Goal: Communication & Community: Ask a question

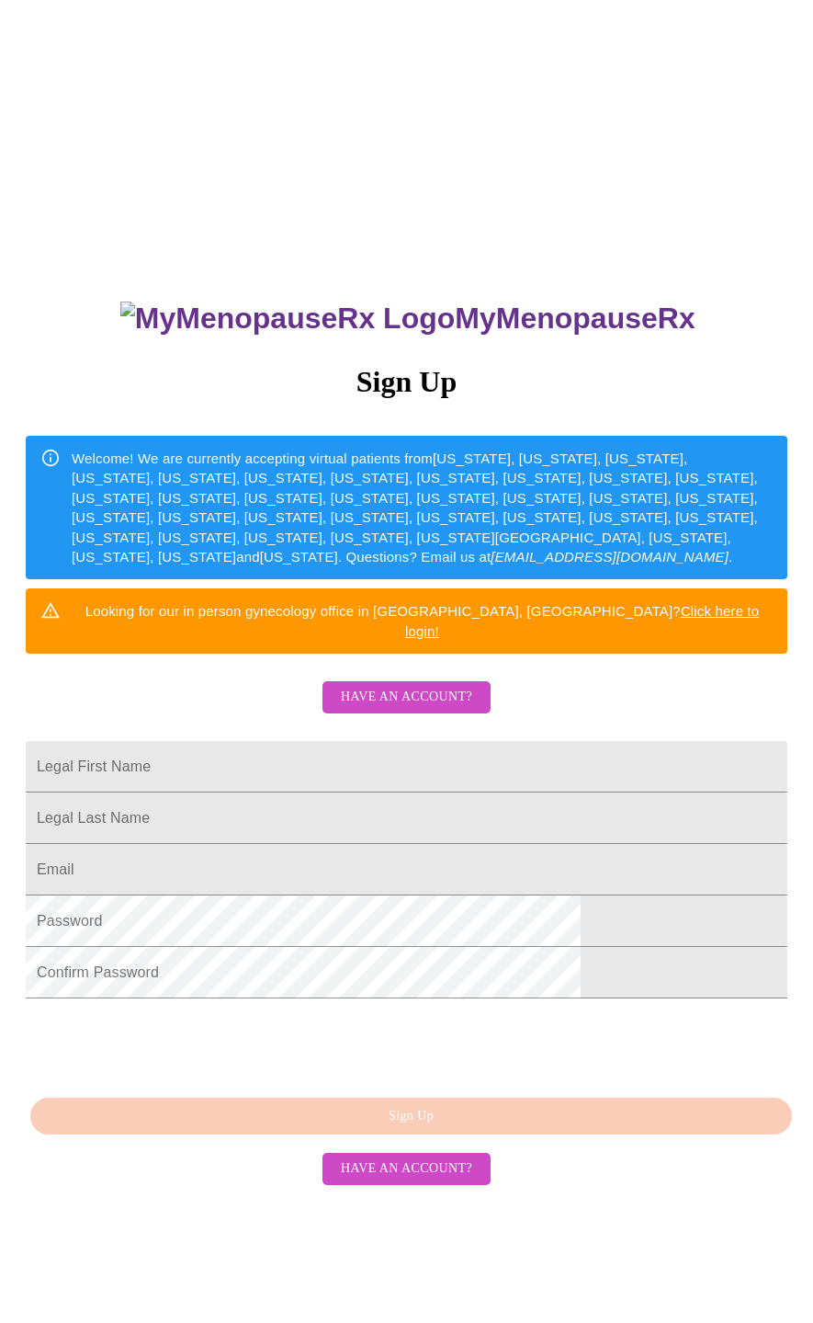
click at [404, 1180] on span "Have an account?" at bounding box center [406, 1168] width 131 height 23
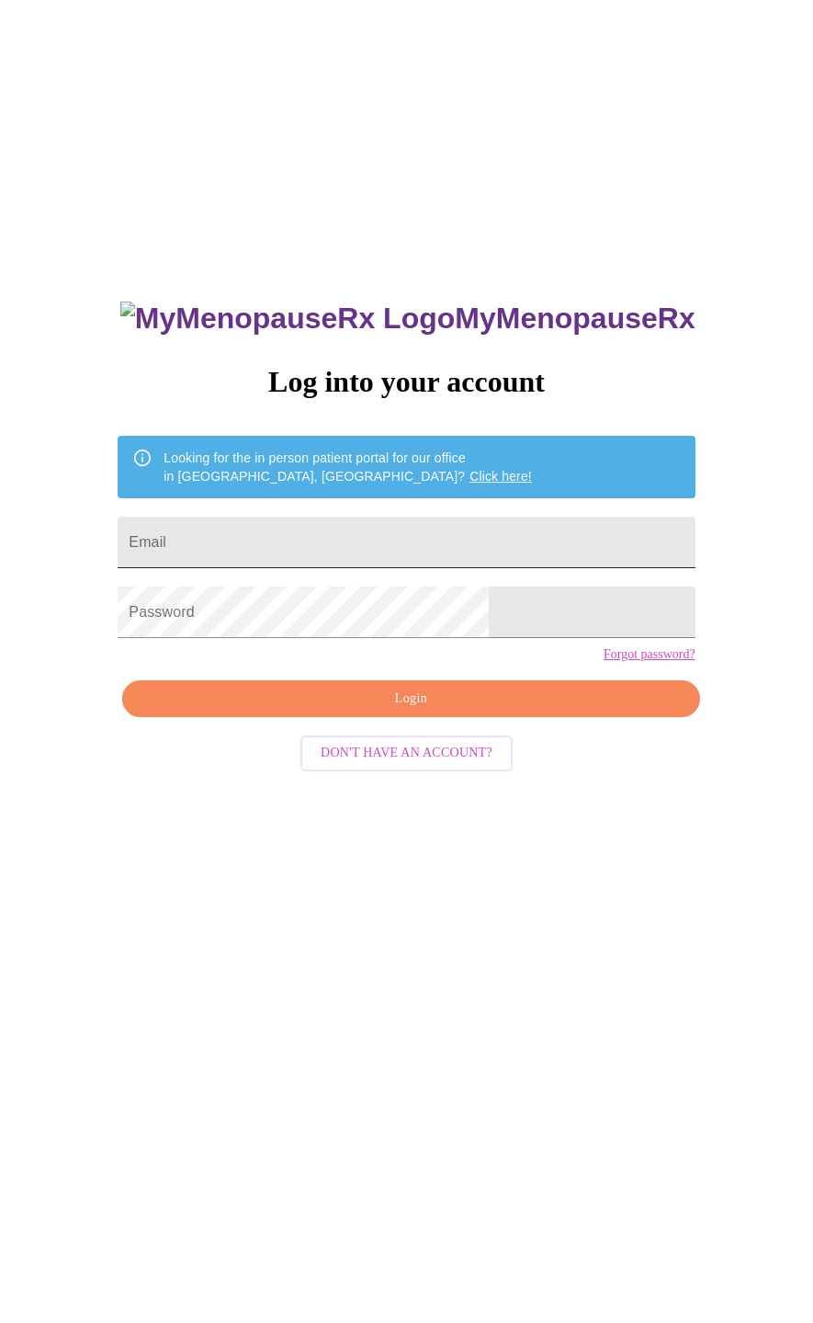
click at [324, 534] on input "Email" at bounding box center [406, 542] width 577 height 51
type input "Owenss1111@outlook.com"
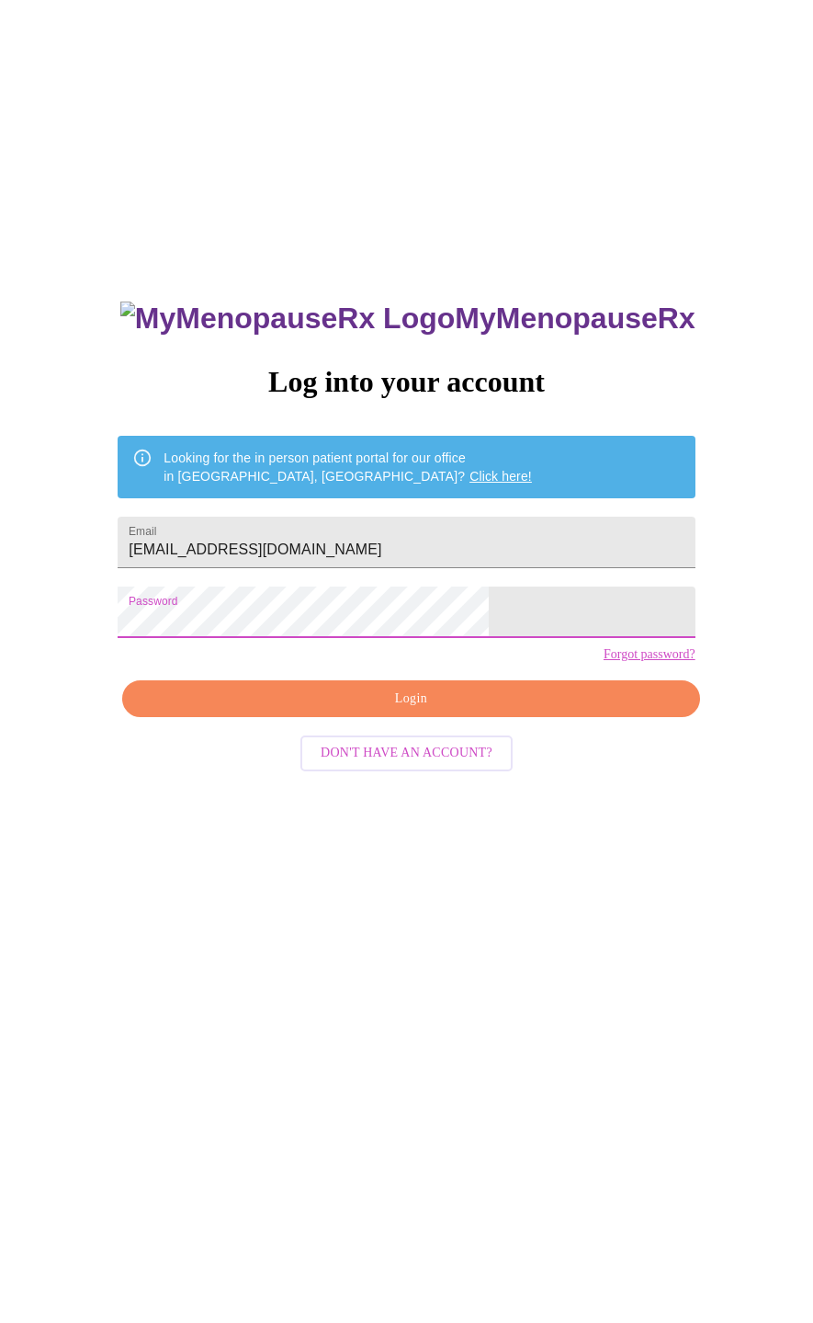
click at [604, 662] on link "Forgot password?" at bounding box center [650, 654] width 92 height 15
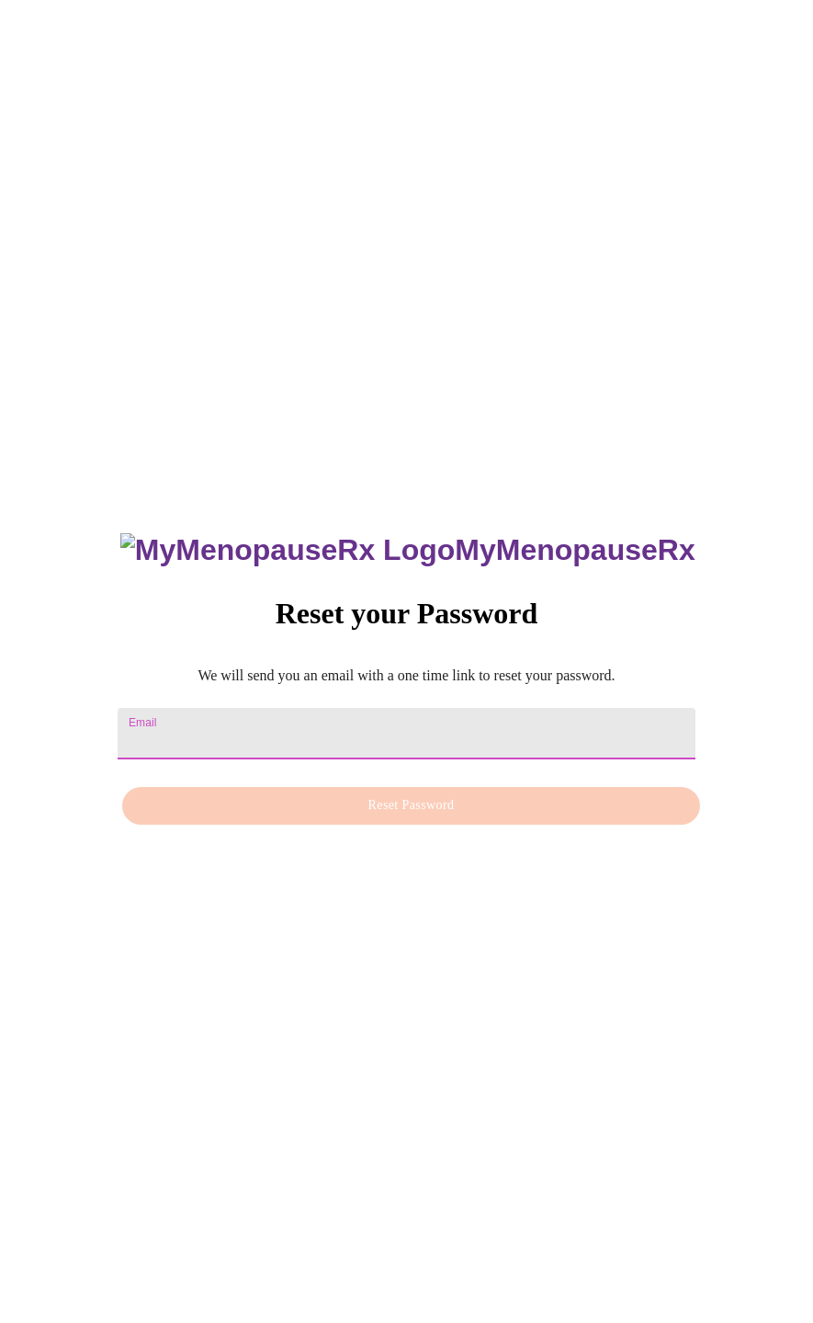
click at [252, 716] on input "Email" at bounding box center [406, 733] width 577 height 51
type input "[EMAIL_ADDRESS][DOMAIN_NAME]"
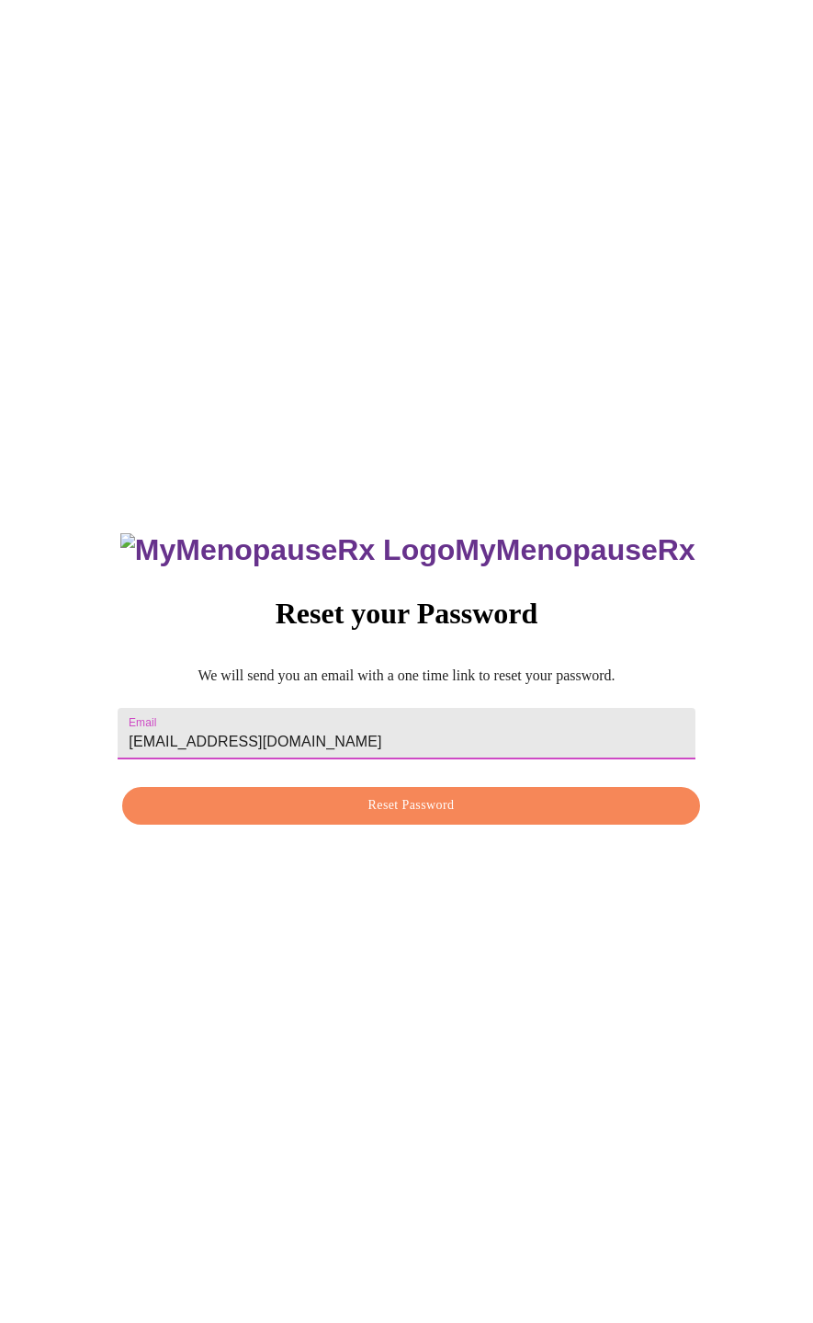
click at [364, 805] on span "Reset Password" at bounding box center [410, 805] width 535 height 23
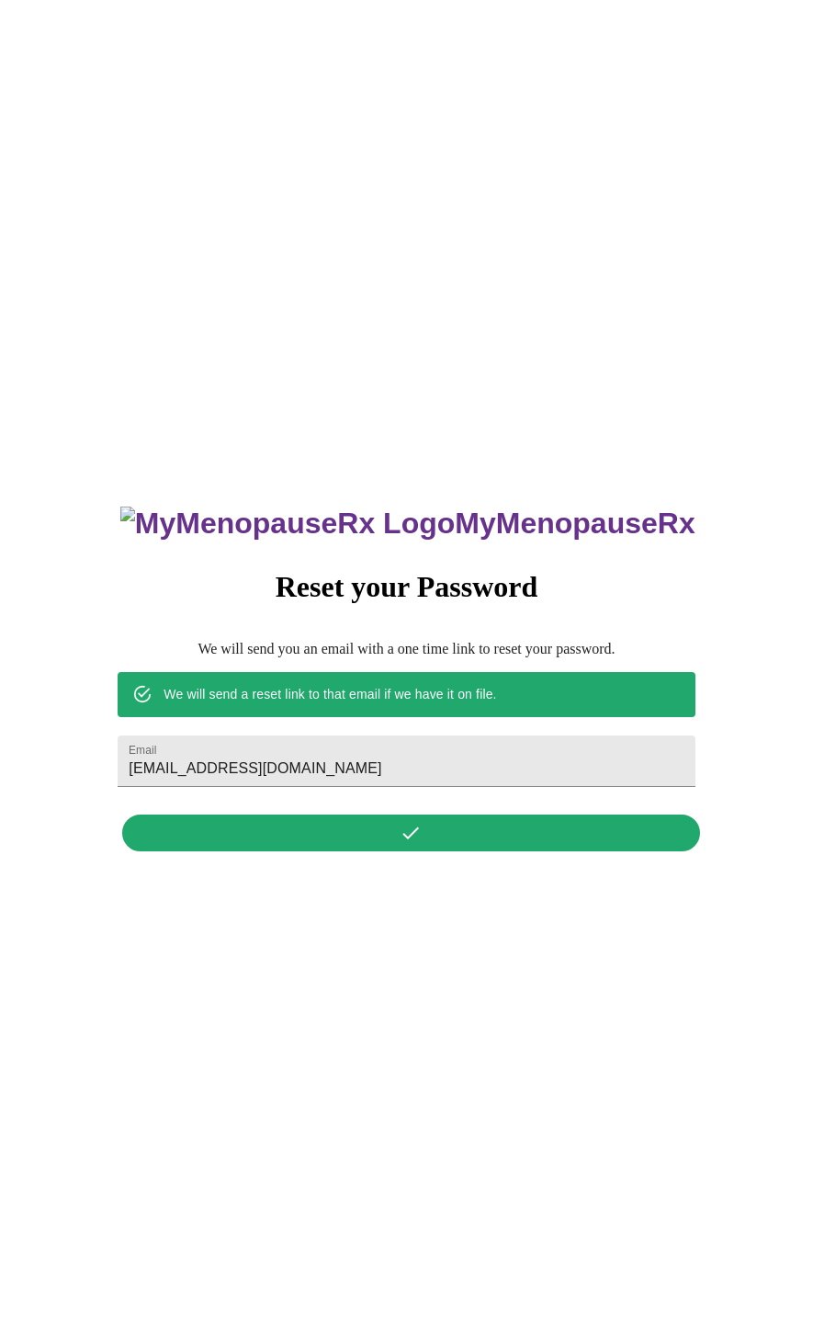
click at [424, 834] on div "MyMenopauseRx Reset your Password We will send you an email with a one time lin…" at bounding box center [406, 668] width 614 height 382
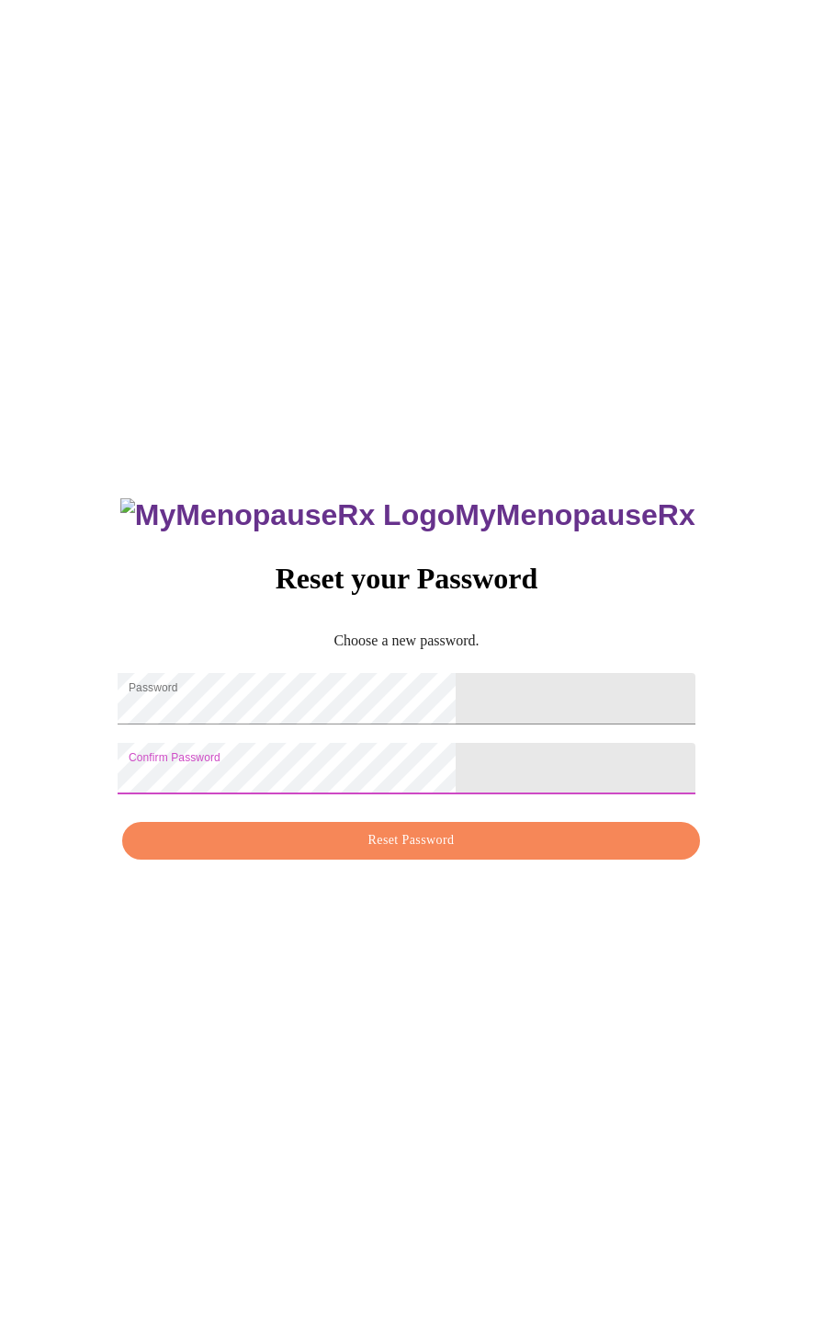
click at [361, 852] on span "Reset Password" at bounding box center [410, 840] width 535 height 23
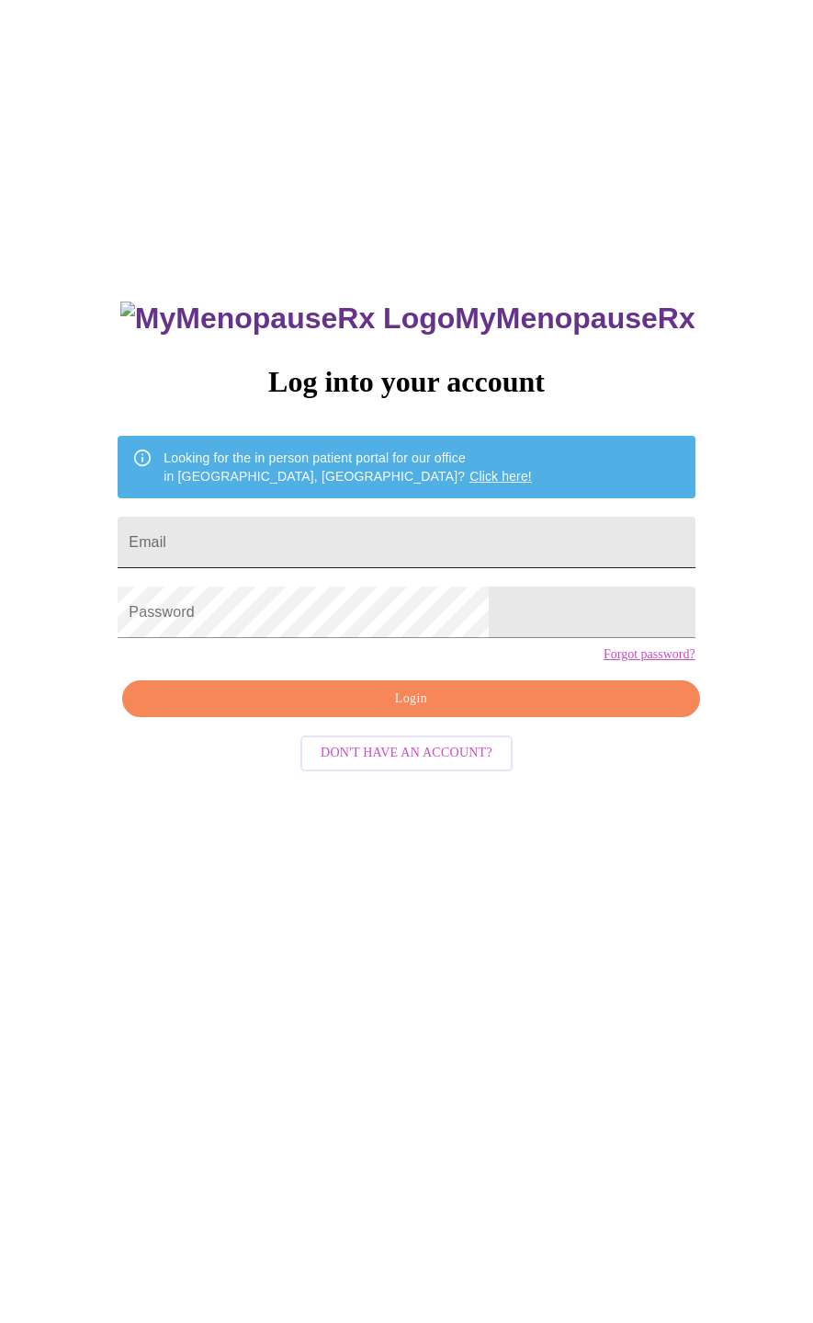
click at [305, 533] on input "Email" at bounding box center [406, 542] width 577 height 51
type input "[EMAIL_ADDRESS][DOMAIN_NAME]"
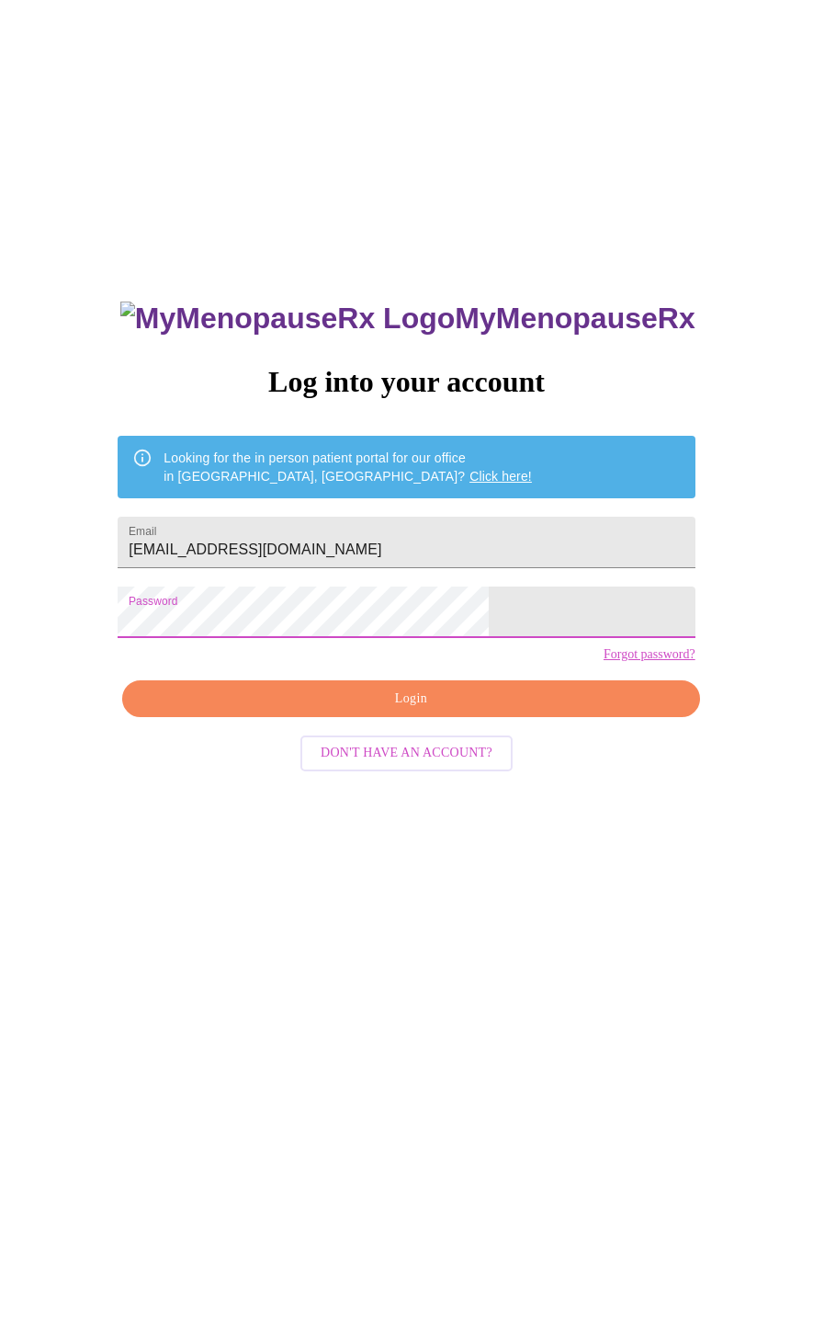
click at [347, 710] on span "Login" at bounding box center [410, 698] width 535 height 23
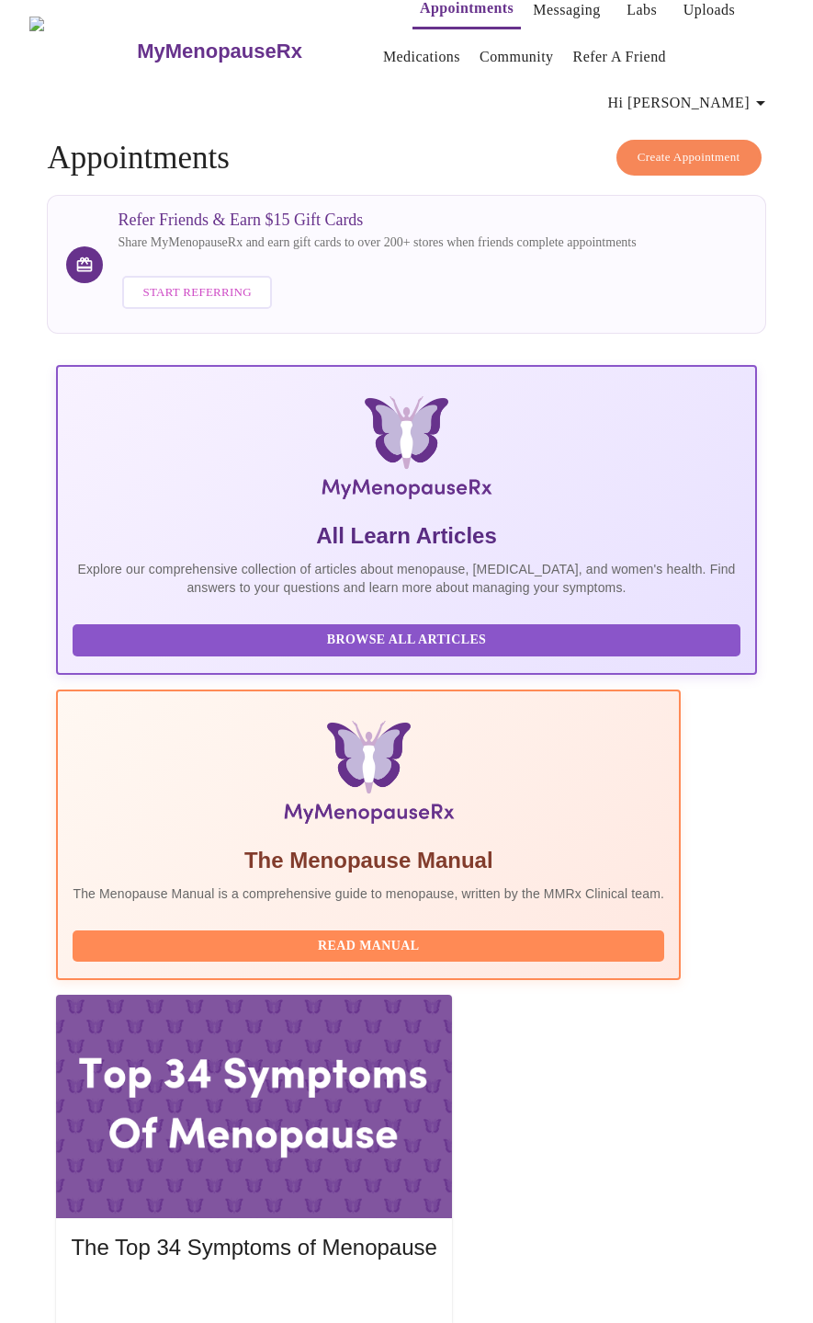
scroll to position [40, 0]
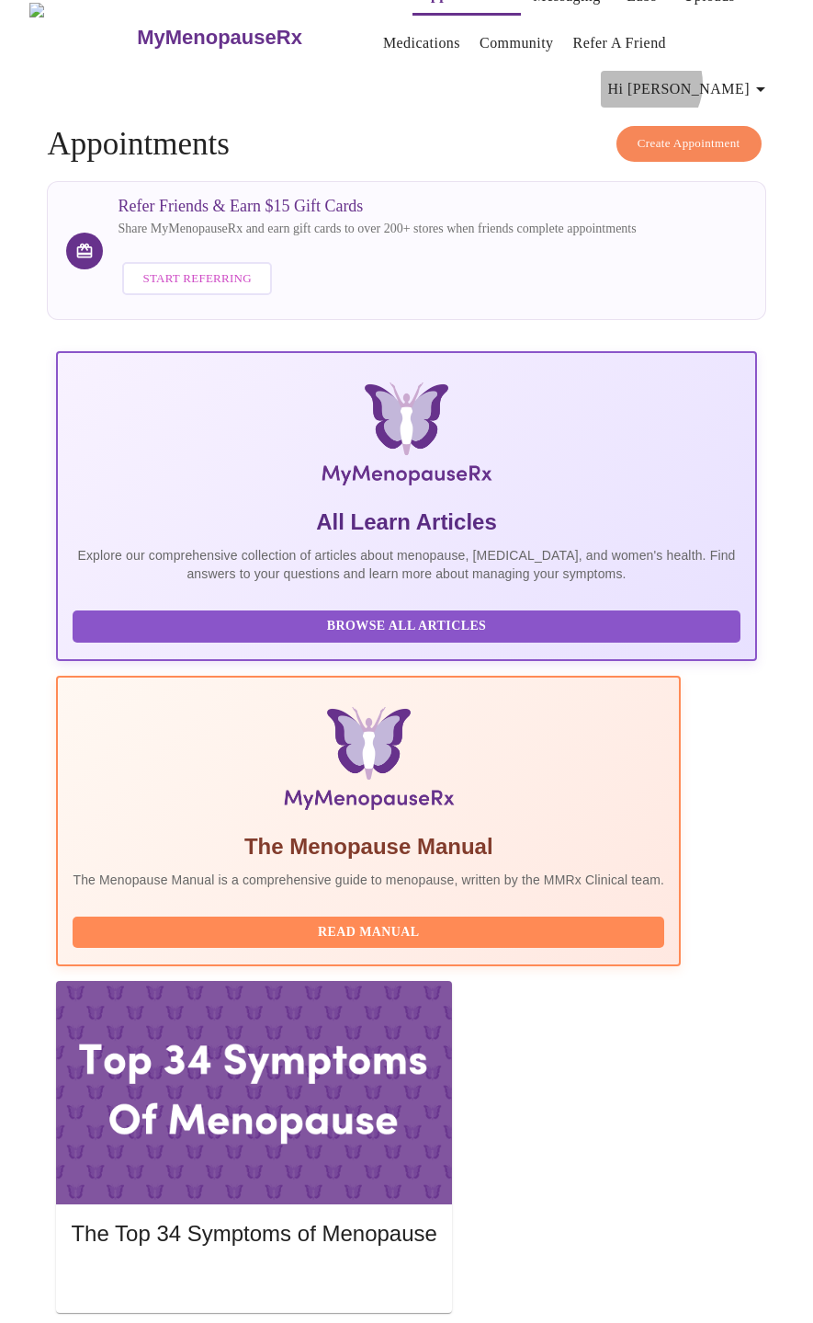
click at [732, 76] on span "Hi [PERSON_NAME]" at bounding box center [690, 89] width 164 height 26
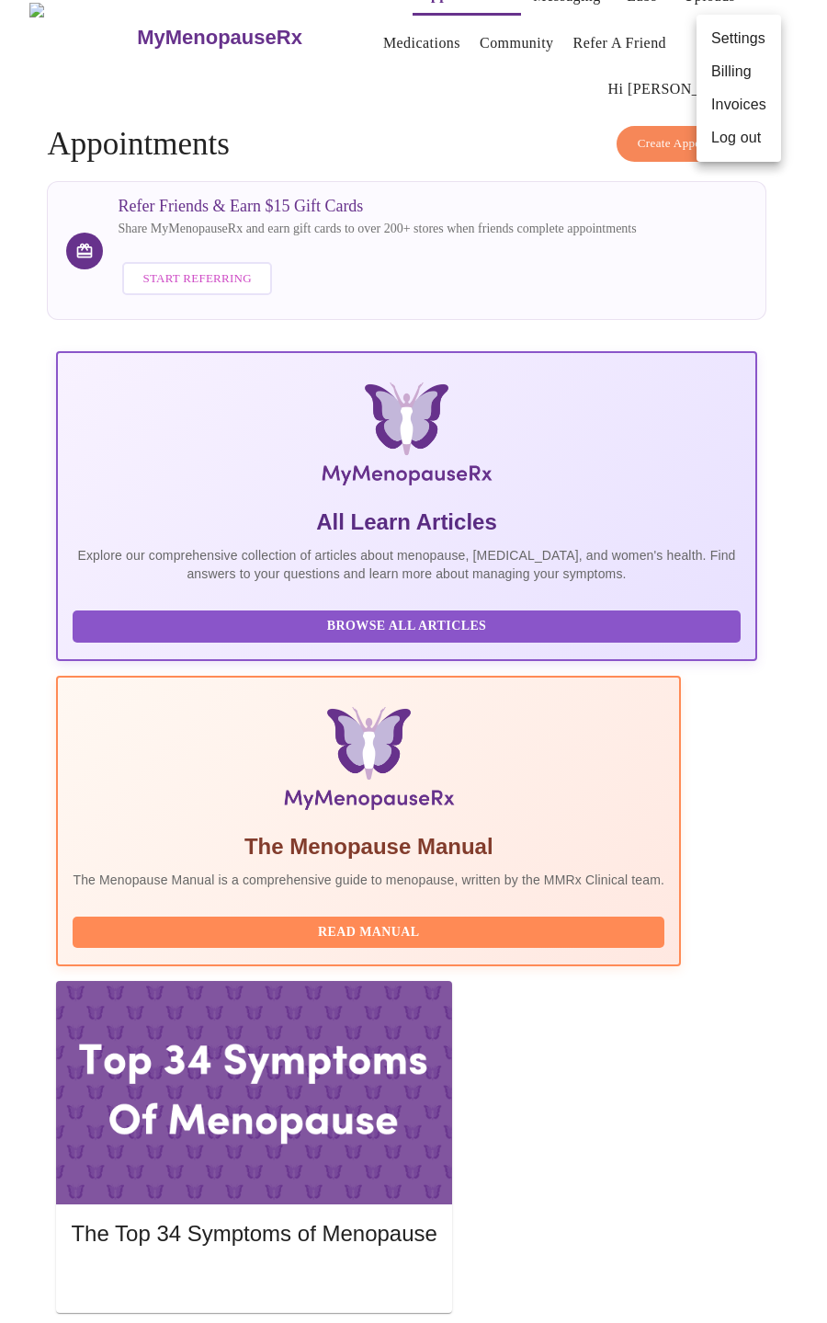
click at [735, 1212] on div at bounding box center [413, 661] width 827 height 1323
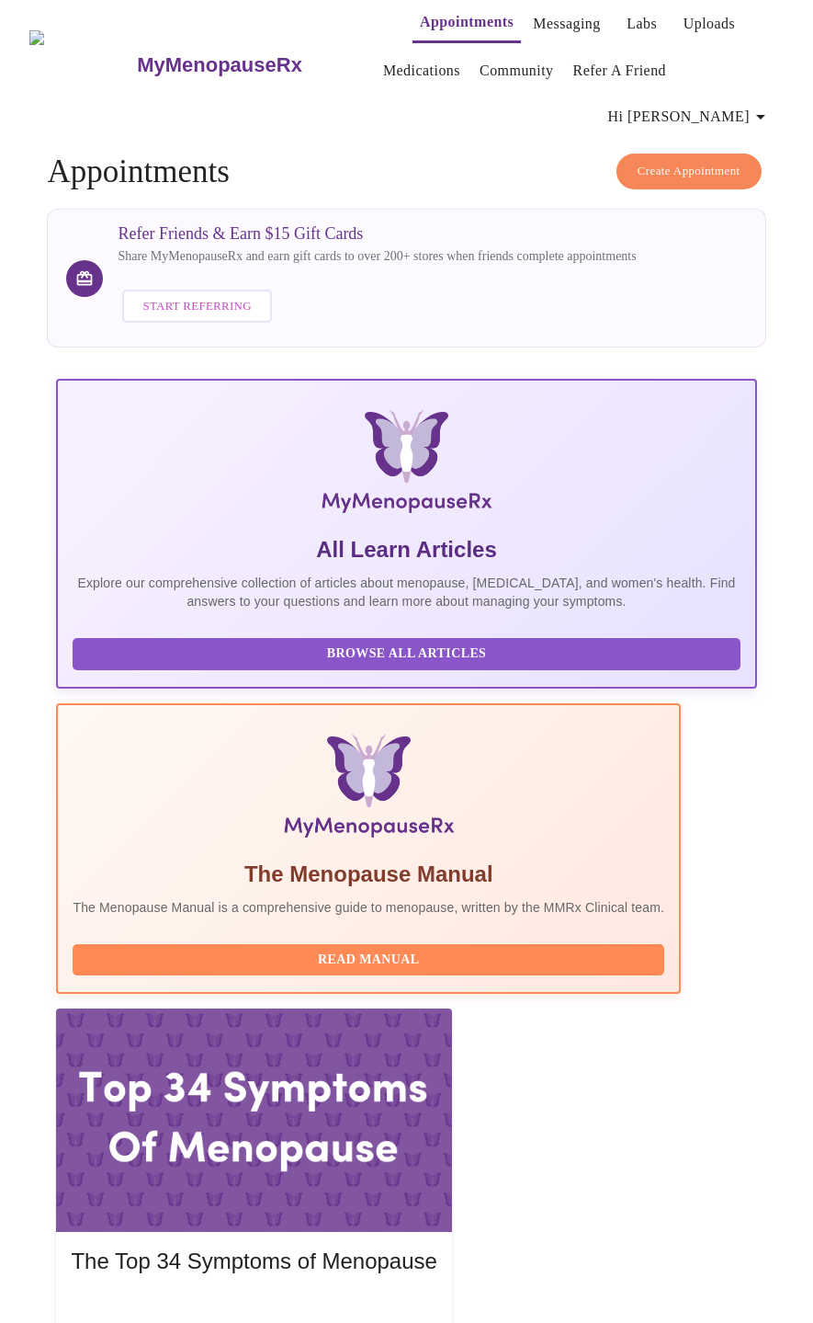
scroll to position [0, 0]
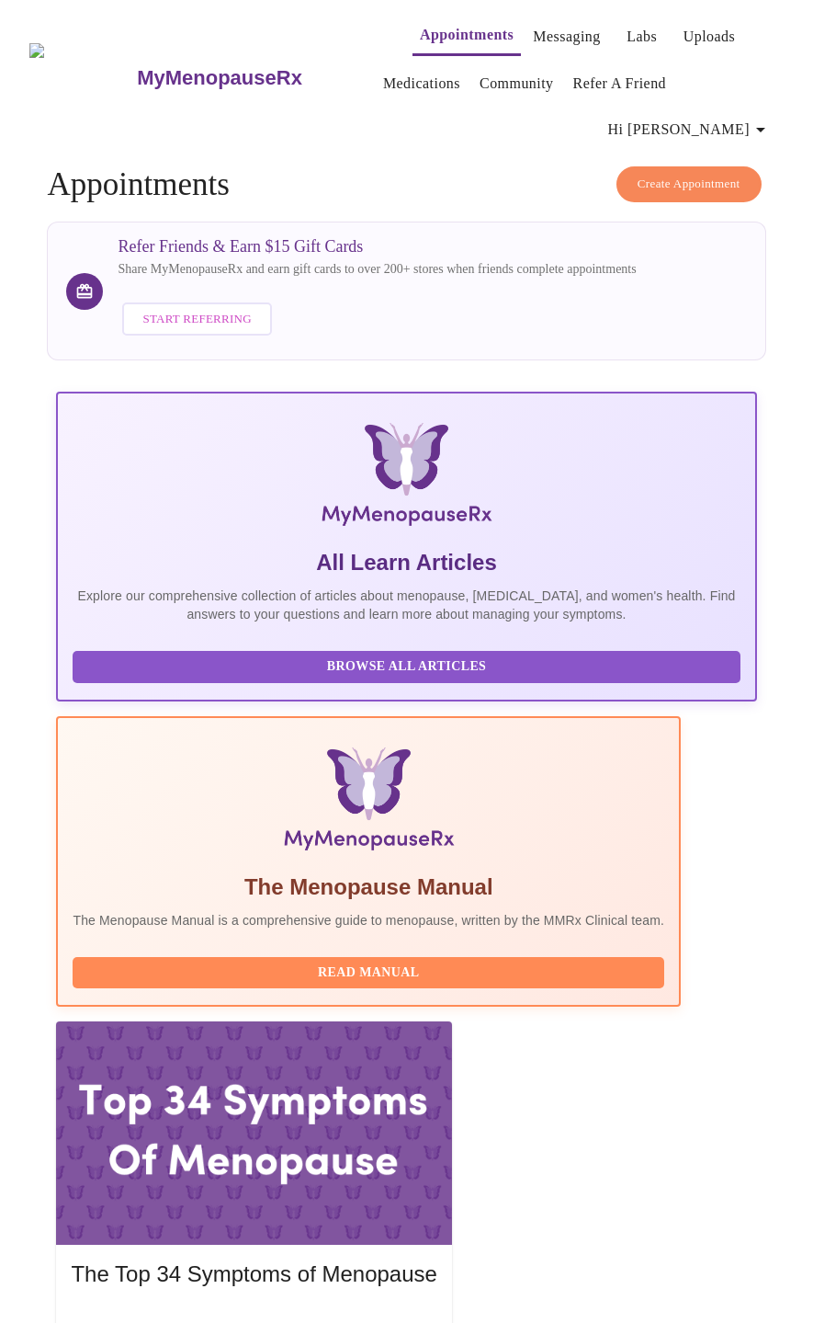
click at [545, 28] on link "Messaging" at bounding box center [566, 37] width 67 height 26
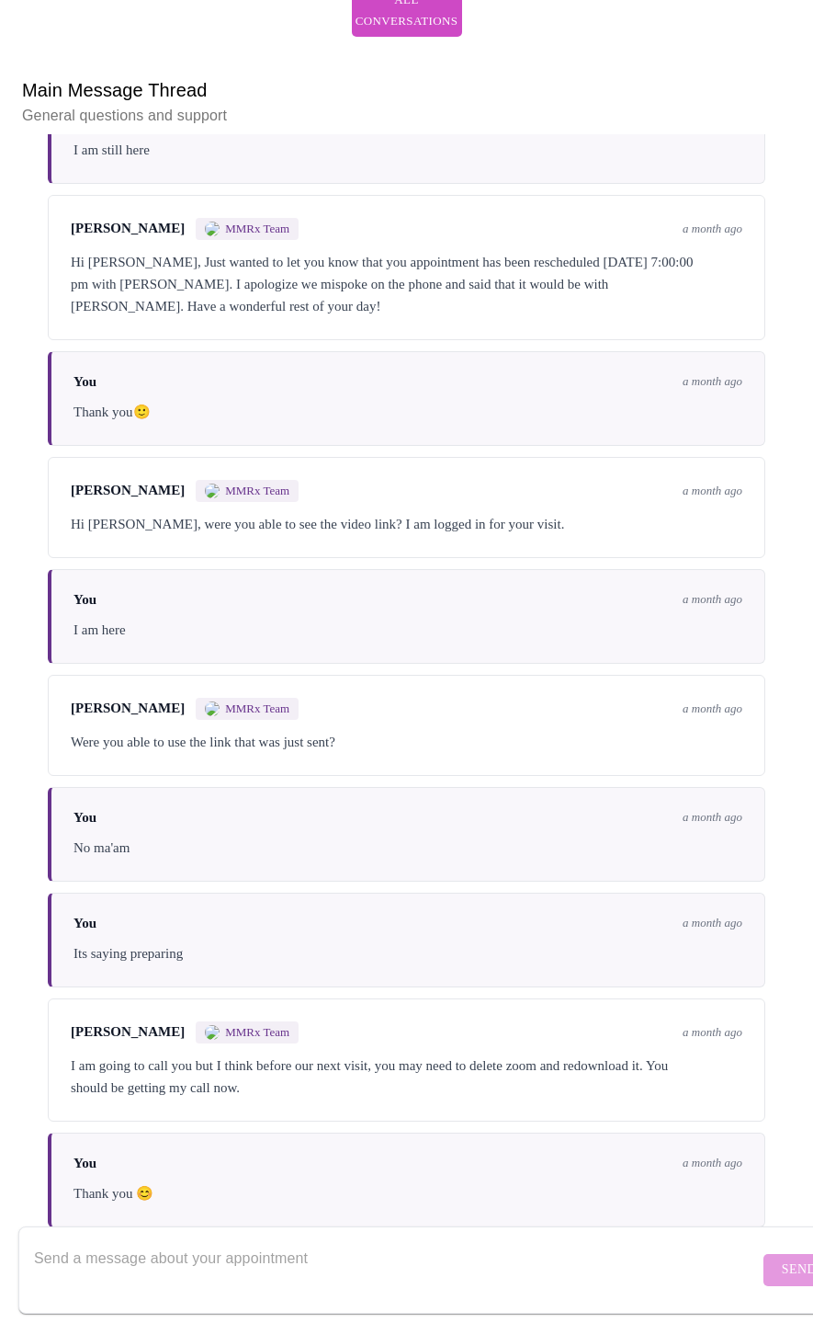
scroll to position [2147, 0]
click at [93, 1241] on textarea "Send a message about your appointment" at bounding box center [396, 1269] width 725 height 59
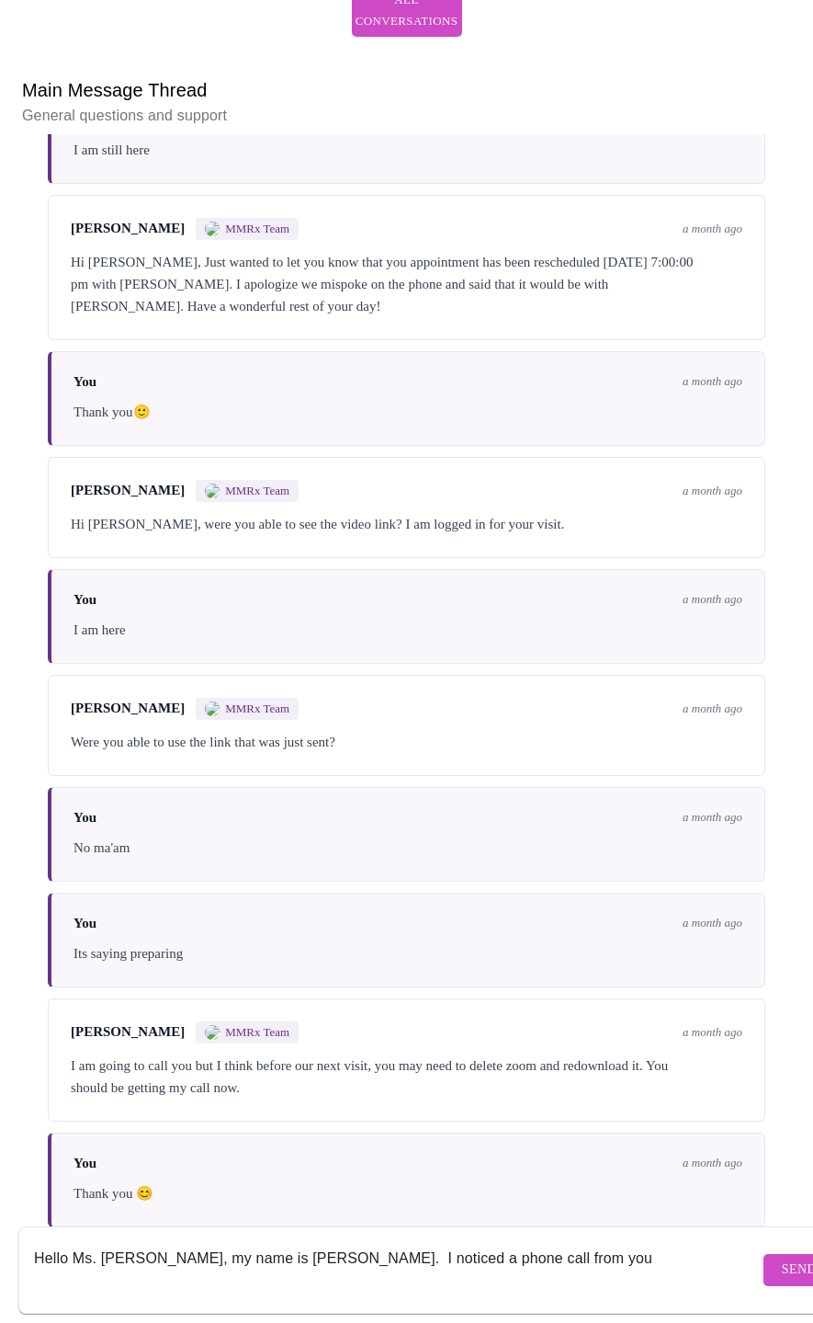
type textarea "Hello Ms. [PERSON_NAME], my name is [PERSON_NAME]. I noticed a phone call from …"
click at [782, 1258] on span "Send" at bounding box center [799, 1269] width 35 height 23
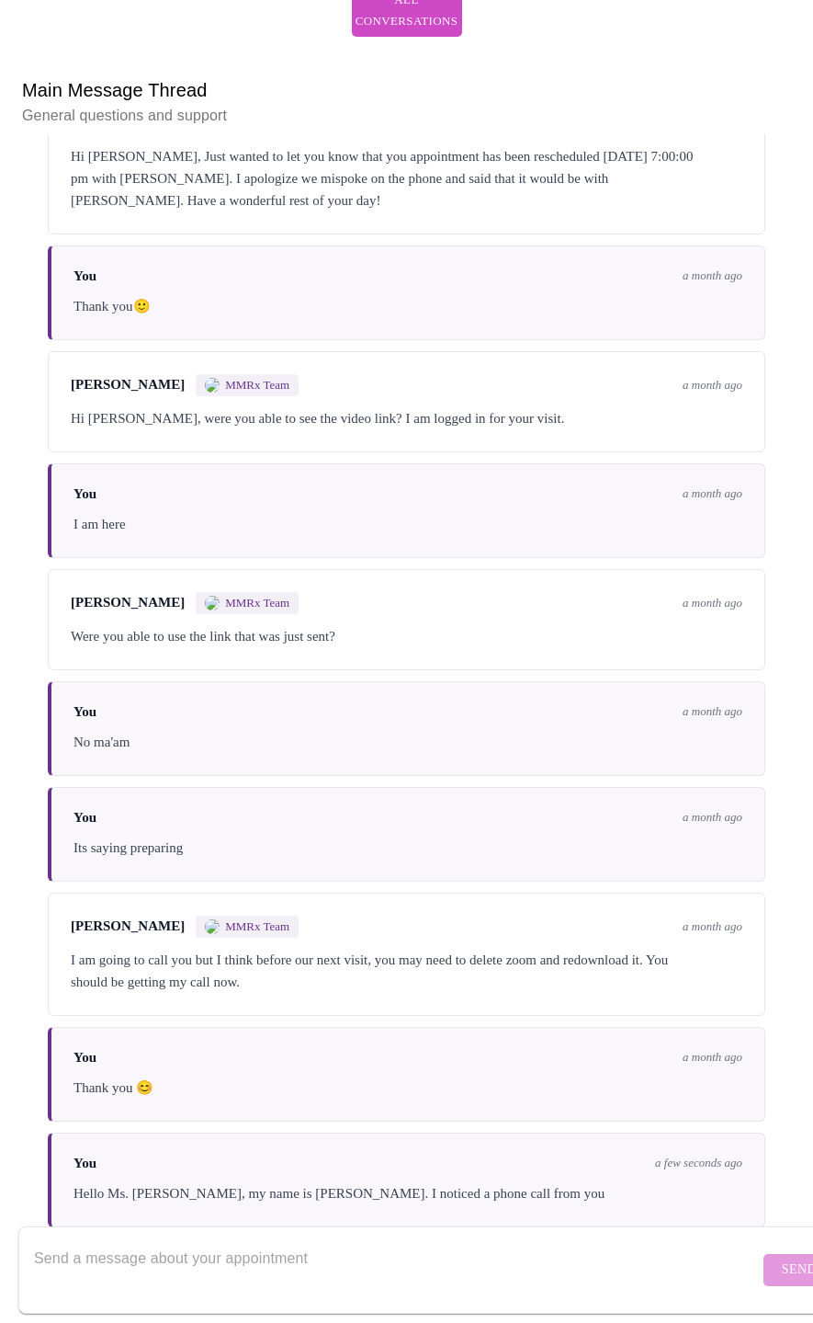
scroll to position [2257, 0]
click at [64, 1249] on textarea "Send a message about your appointment" at bounding box center [396, 1269] width 725 height 59
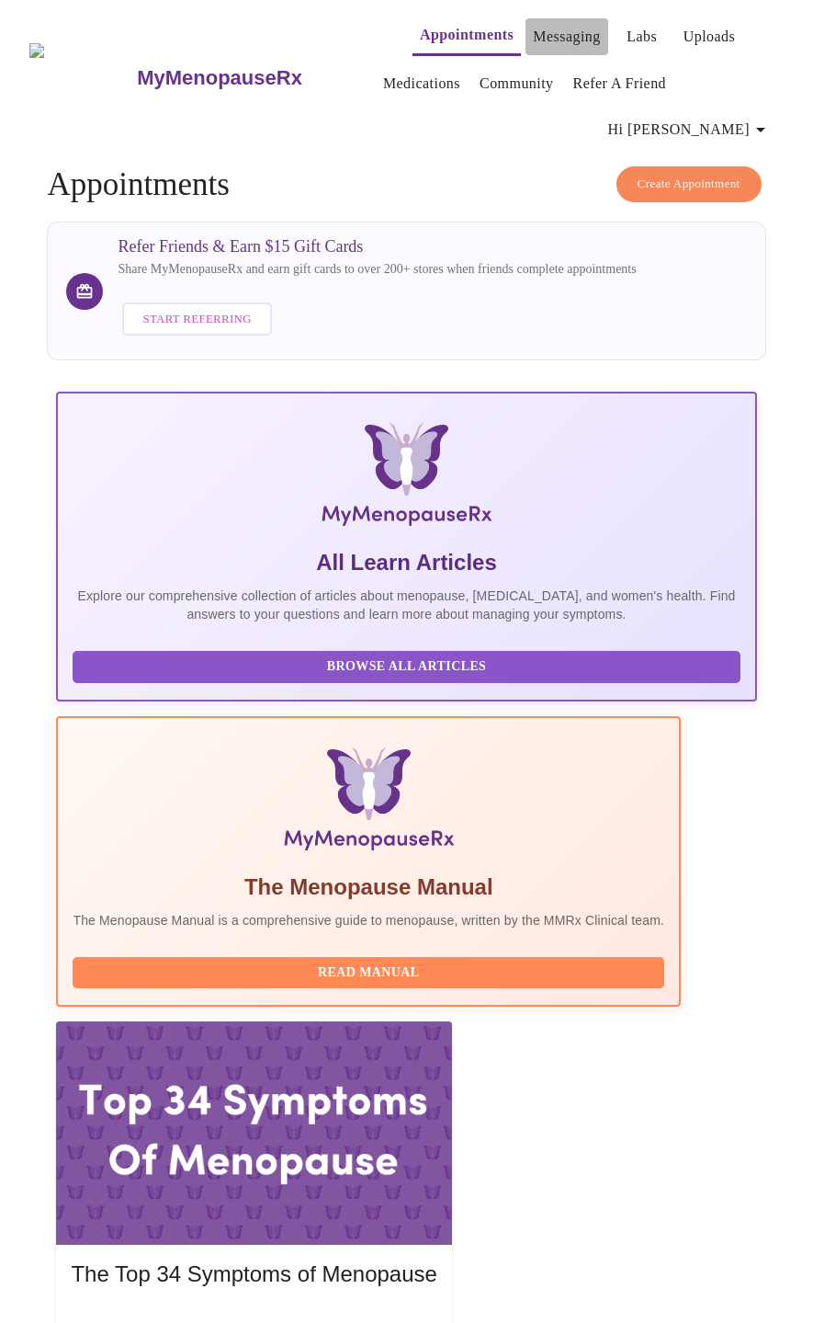
click at [534, 27] on link "Messaging" at bounding box center [566, 37] width 67 height 26
click at [539, 24] on link "Messaging" at bounding box center [566, 37] width 67 height 26
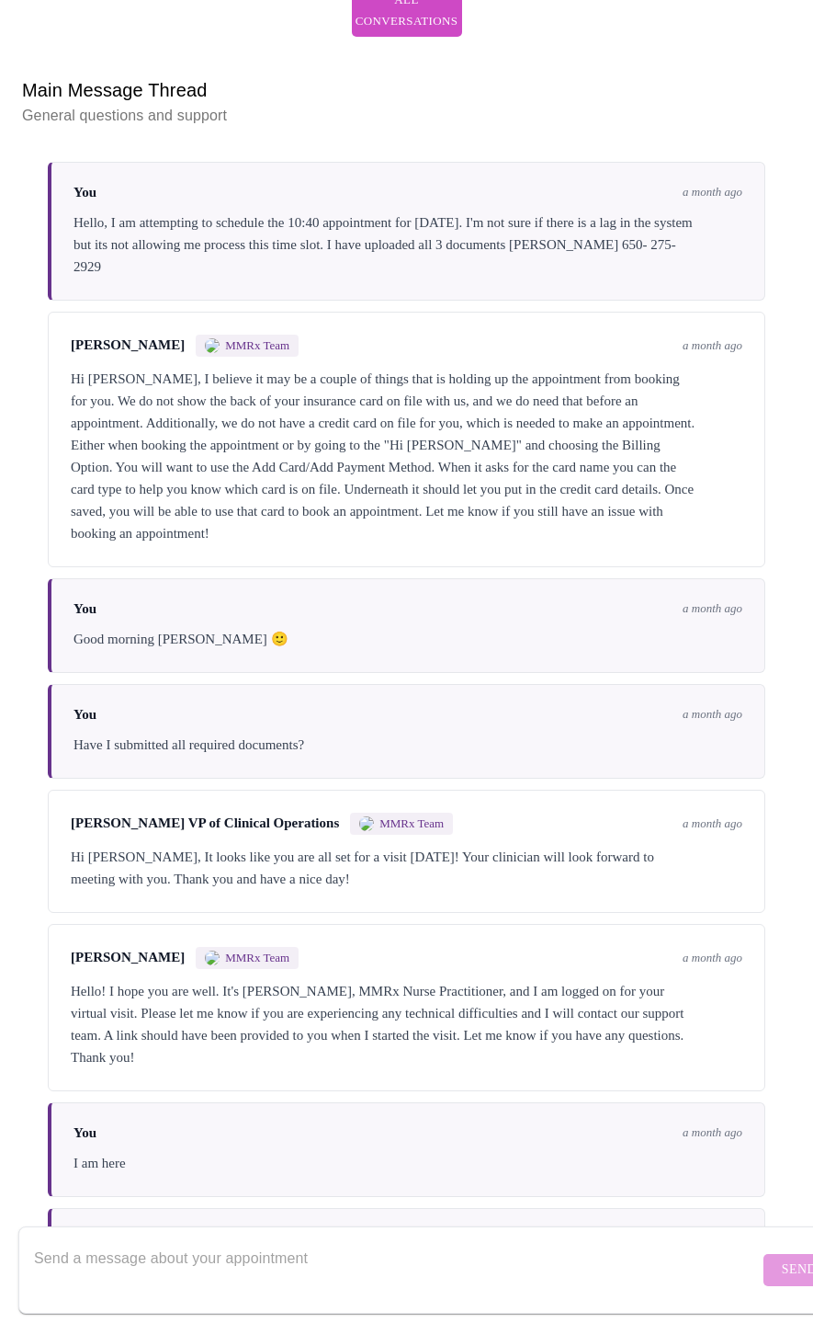
scroll to position [51, 0]
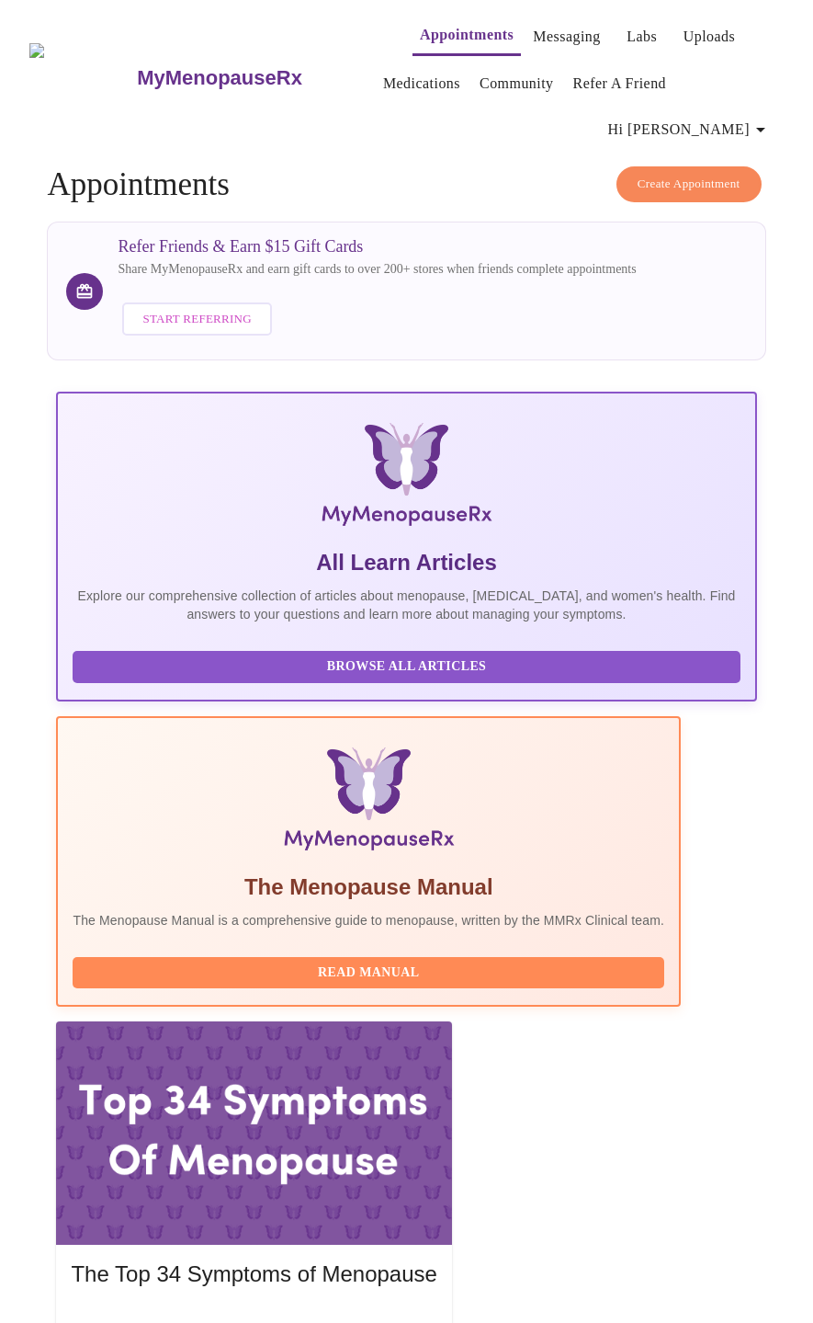
click at [557, 24] on link "Messaging" at bounding box center [566, 37] width 67 height 26
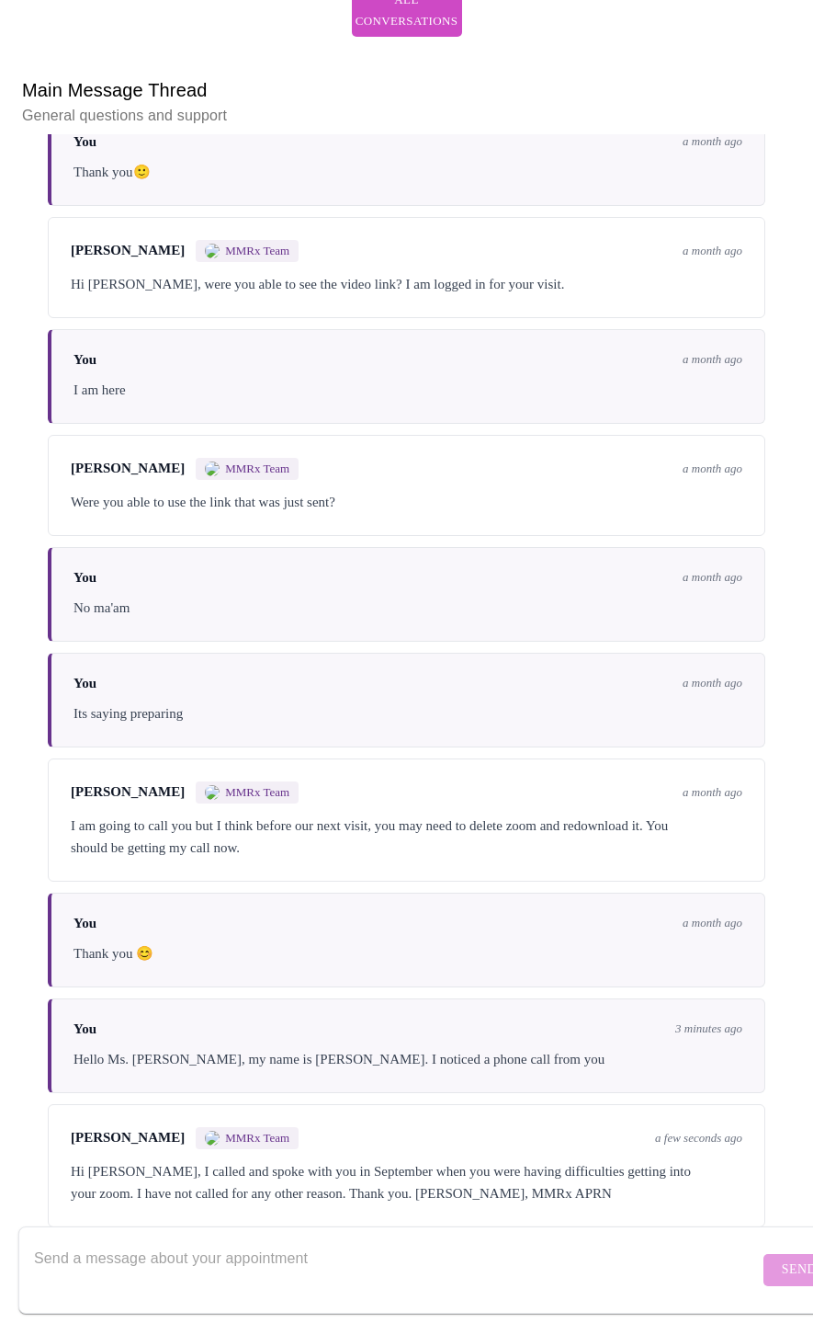
scroll to position [2394, 0]
click at [62, 1245] on textarea "Send a message about your appointment" at bounding box center [396, 1269] width 725 height 59
type textarea "i"
click at [782, 1258] on span "Send" at bounding box center [799, 1269] width 35 height 23
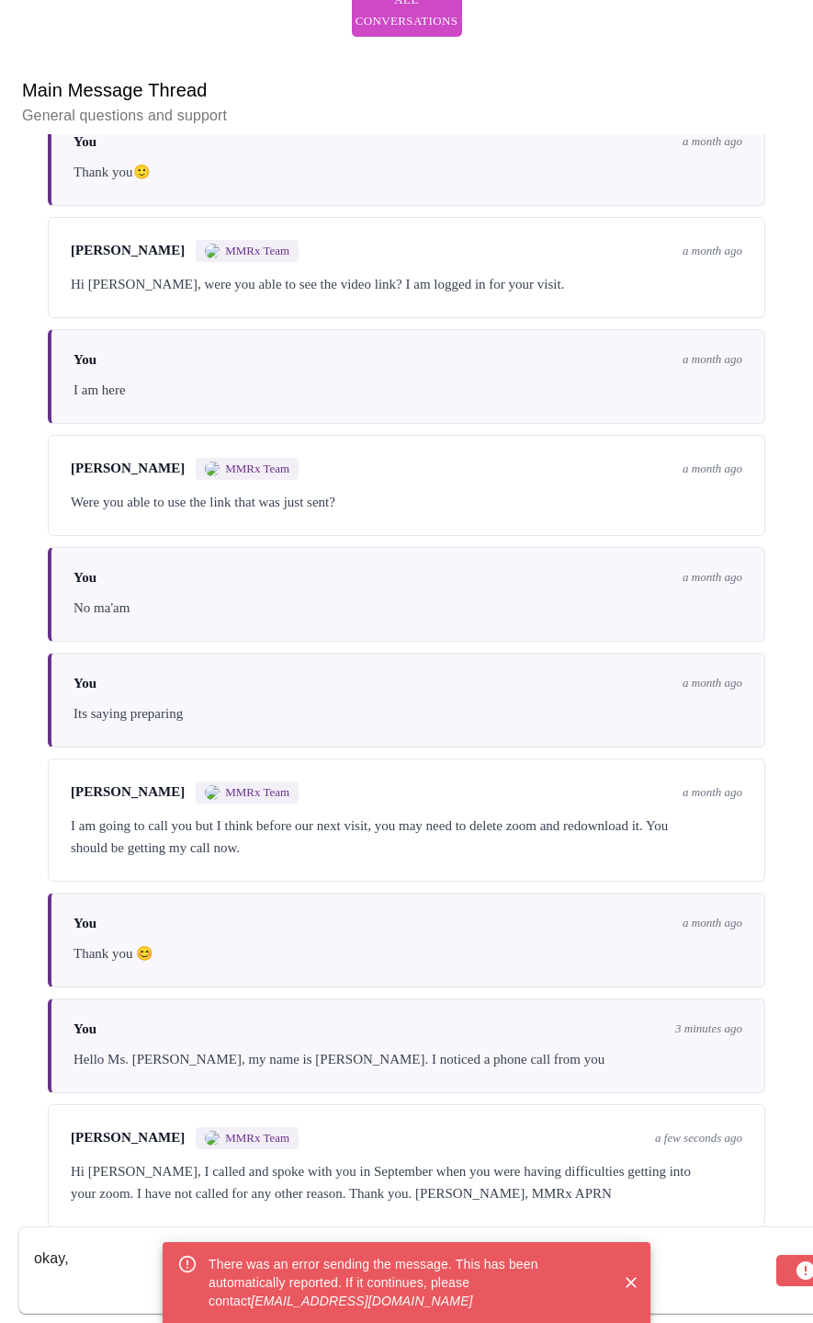
click at [98, 1255] on textarea "okay," at bounding box center [403, 1269] width 738 height 59
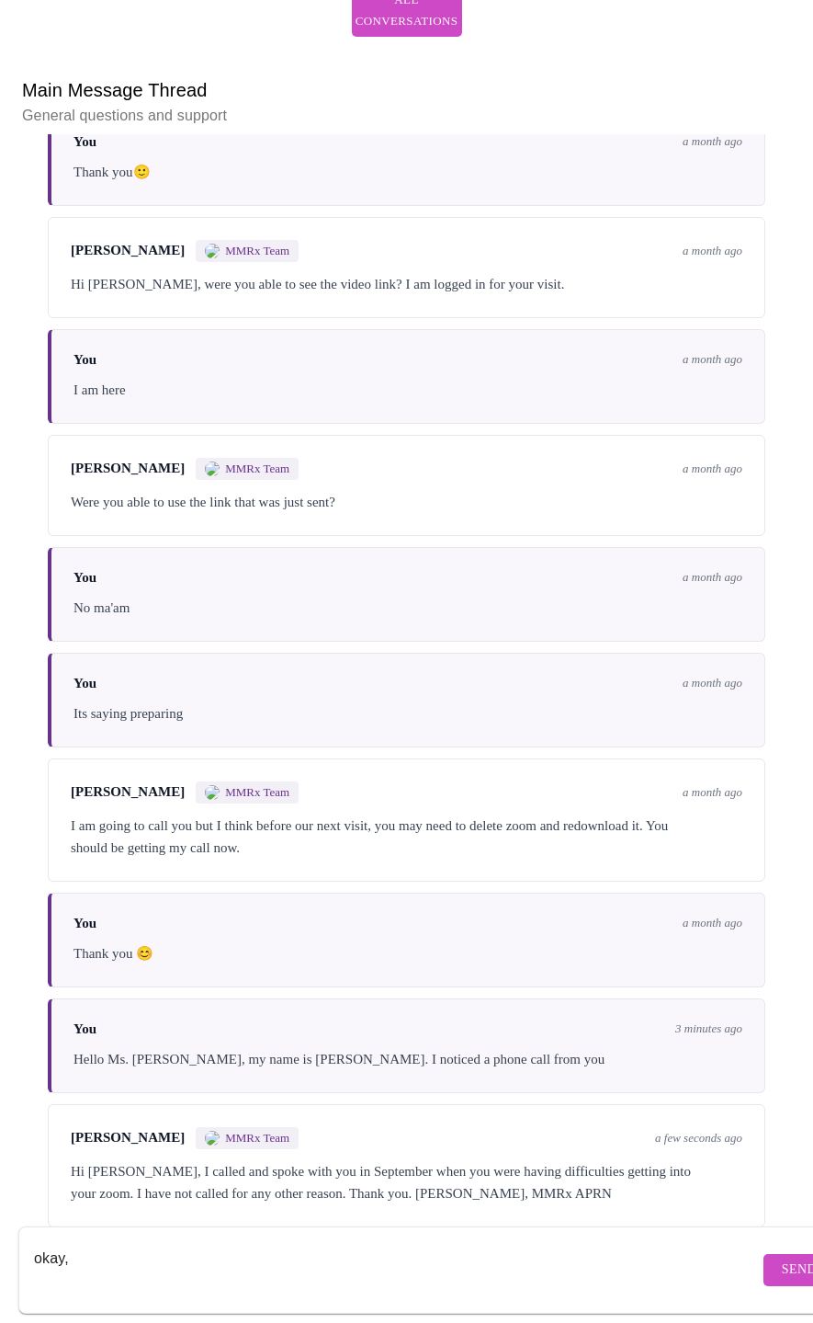
click at [78, 1240] on textarea "okay," at bounding box center [396, 1269] width 725 height 59
type textarea "okay thank you"
click at [764, 1266] on button "Send" at bounding box center [800, 1270] width 72 height 32
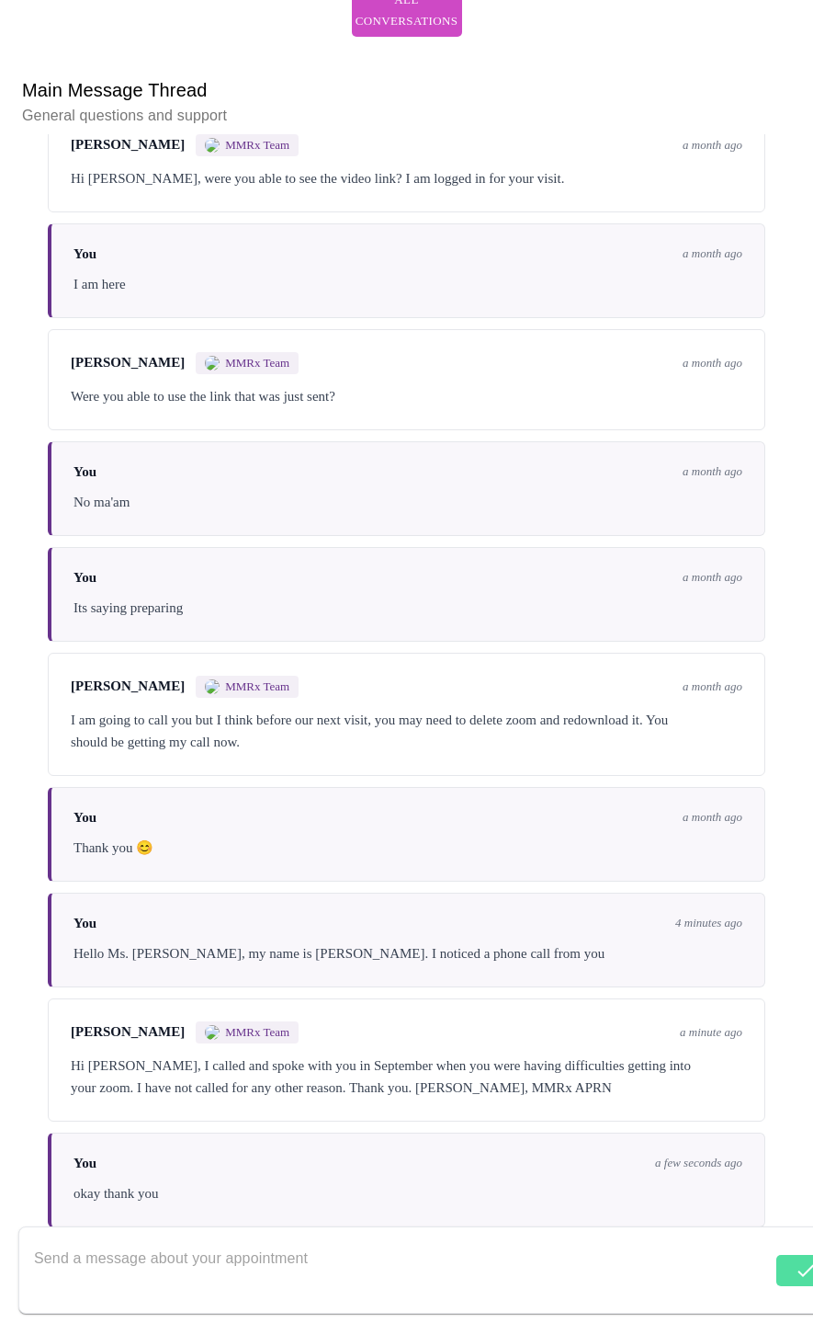
scroll to position [2505, 0]
